Goal: Task Accomplishment & Management: Manage account settings

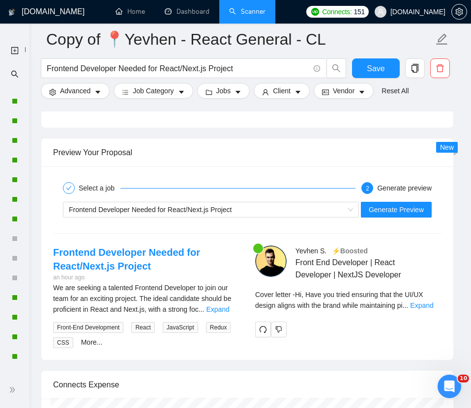
scroll to position [369, 0]
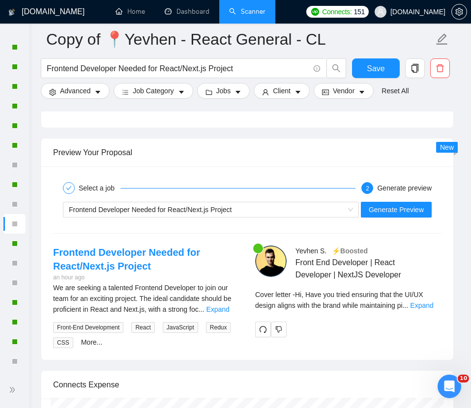
click at [239, 16] on link "Scanner" at bounding box center [247, 11] width 36 height 8
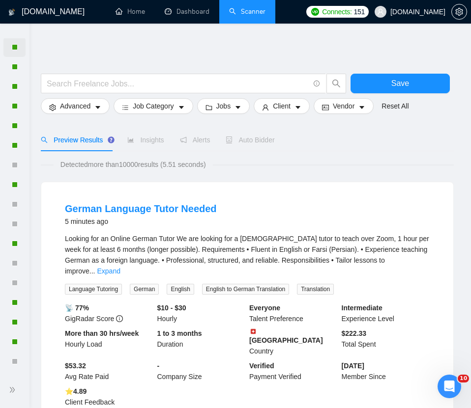
click at [8, 45] on div at bounding box center [14, 47] width 22 height 20
click at [10, 34] on span at bounding box center [14, 34] width 16 height 7
click at [9, 47] on div at bounding box center [14, 47] width 22 height 20
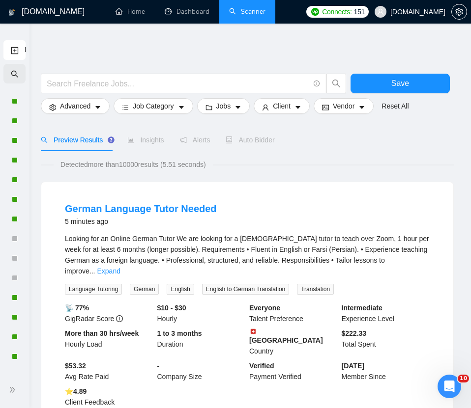
click at [12, 73] on icon "search" at bounding box center [15, 74] width 8 height 8
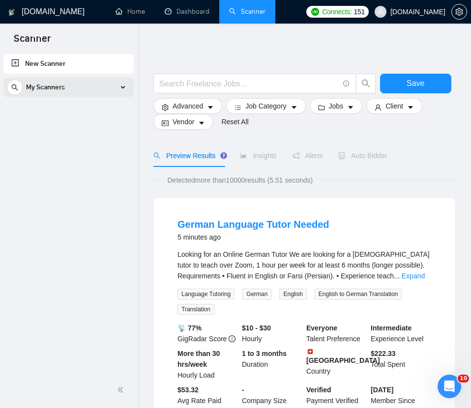
click at [32, 88] on span "My Scanners" at bounding box center [45, 88] width 39 height 20
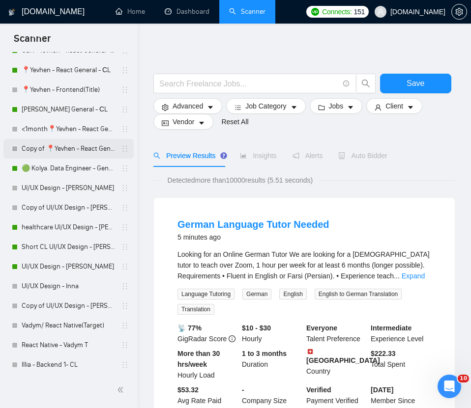
scroll to position [469, 0]
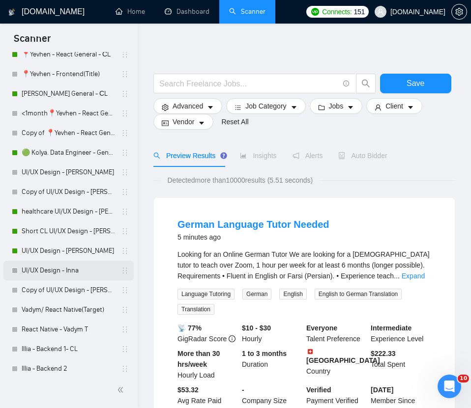
click at [53, 274] on link "UI/UX Design - Inna" at bounding box center [68, 271] width 93 height 20
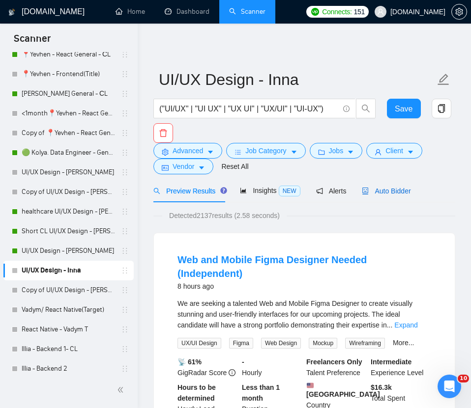
click at [396, 193] on span "Auto Bidder" at bounding box center [386, 191] width 49 height 8
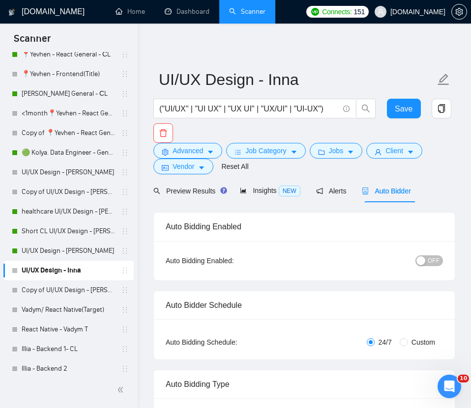
click at [430, 260] on span "OFF" at bounding box center [434, 261] width 12 height 11
click at [400, 117] on button "Save" at bounding box center [404, 109] width 34 height 20
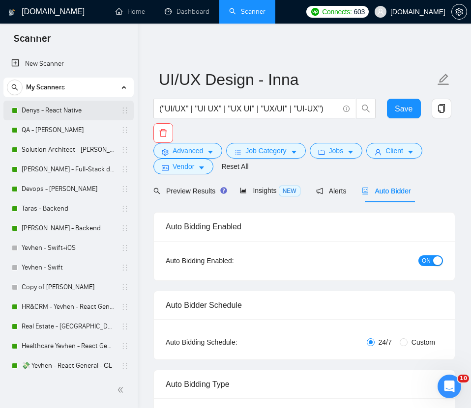
click at [65, 113] on link "Denys - React Native" at bounding box center [68, 111] width 93 height 20
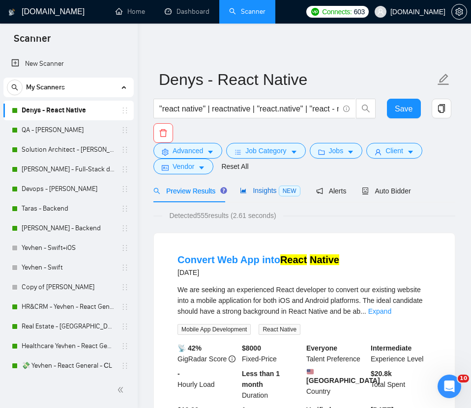
click at [256, 194] on span "Insights NEW" at bounding box center [270, 191] width 60 height 8
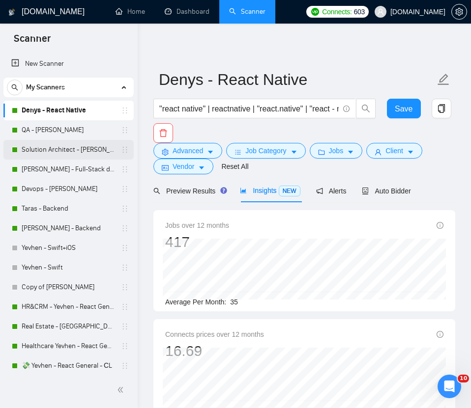
click at [75, 158] on link "Solution Architect - [PERSON_NAME]" at bounding box center [68, 150] width 93 height 20
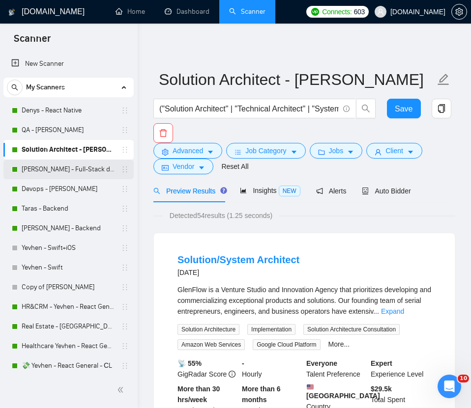
click at [71, 172] on link "[PERSON_NAME] - Full-Stack dev" at bounding box center [68, 170] width 93 height 20
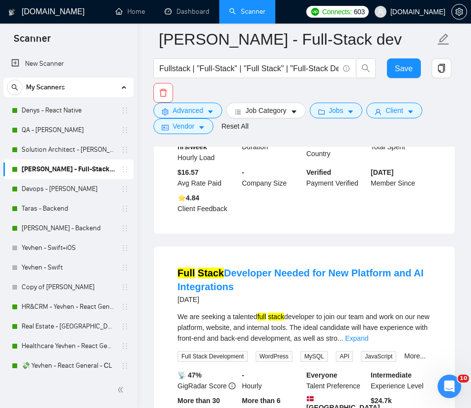
scroll to position [1075, 0]
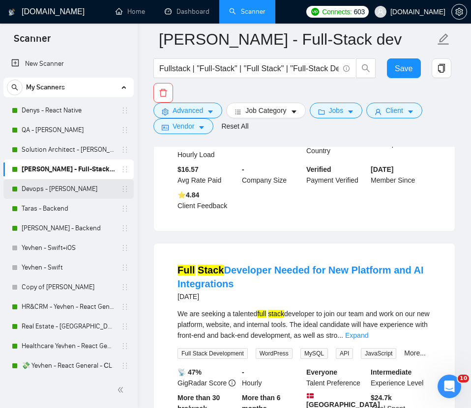
click at [72, 188] on link "Devops - [PERSON_NAME]" at bounding box center [68, 189] width 93 height 20
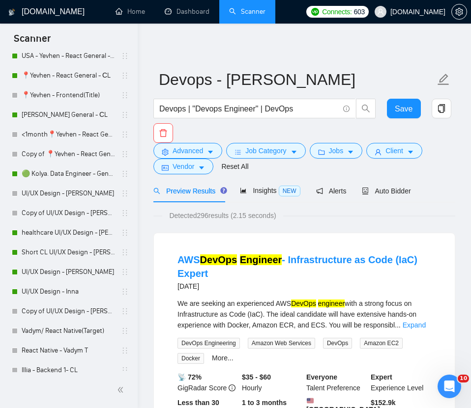
scroll to position [451, 0]
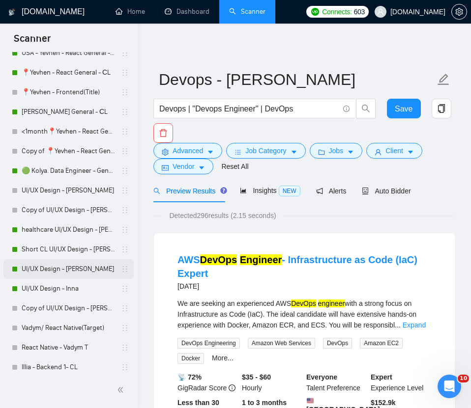
click at [60, 265] on link "UI/UX Design - [PERSON_NAME]" at bounding box center [68, 270] width 93 height 20
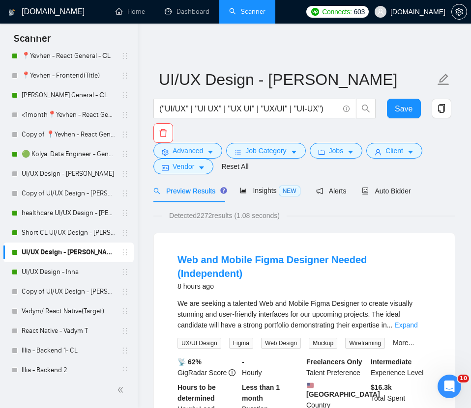
scroll to position [481, 0]
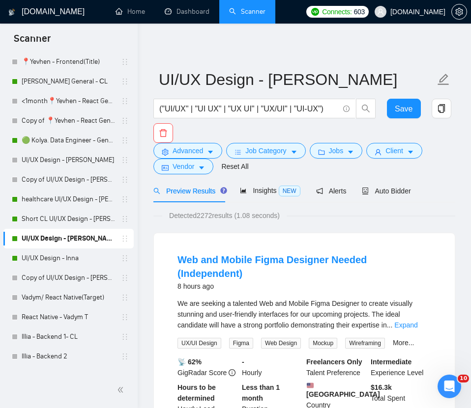
click at [60, 265] on link "UI/UX Design - Inna" at bounding box center [68, 259] width 93 height 20
